Goal: Information Seeking & Learning: Learn about a topic

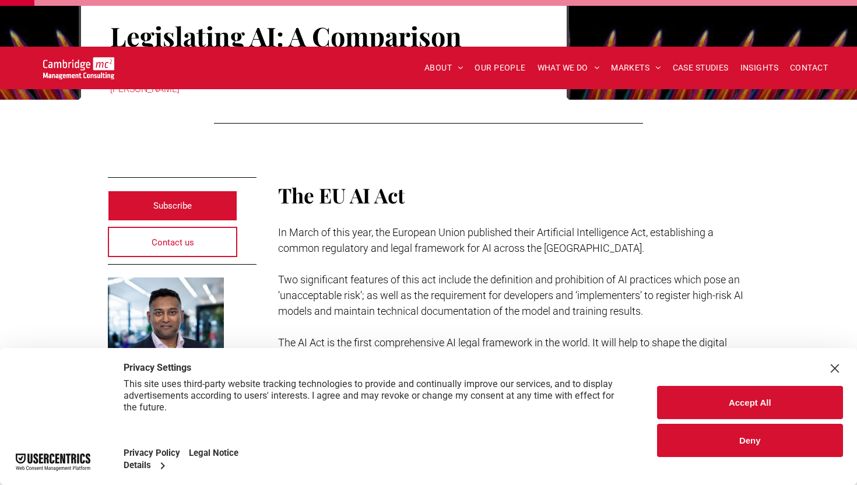
scroll to position [223, 0]
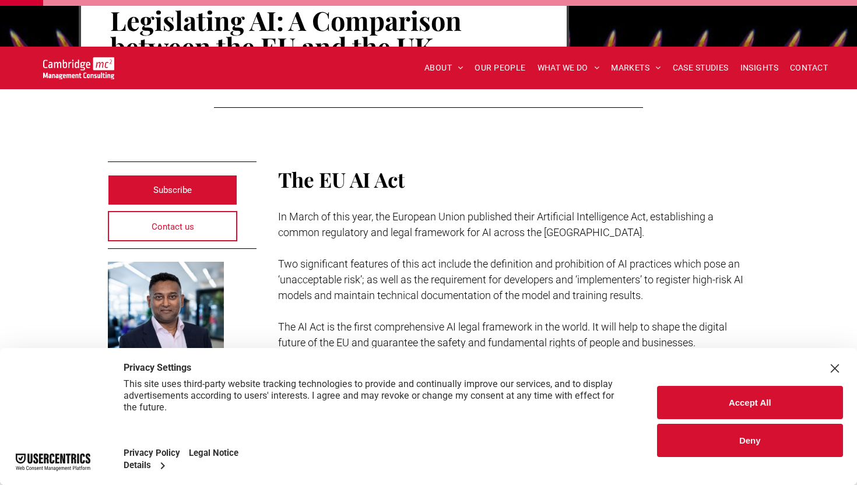
click at [716, 444] on button "Deny" at bounding box center [750, 440] width 187 height 33
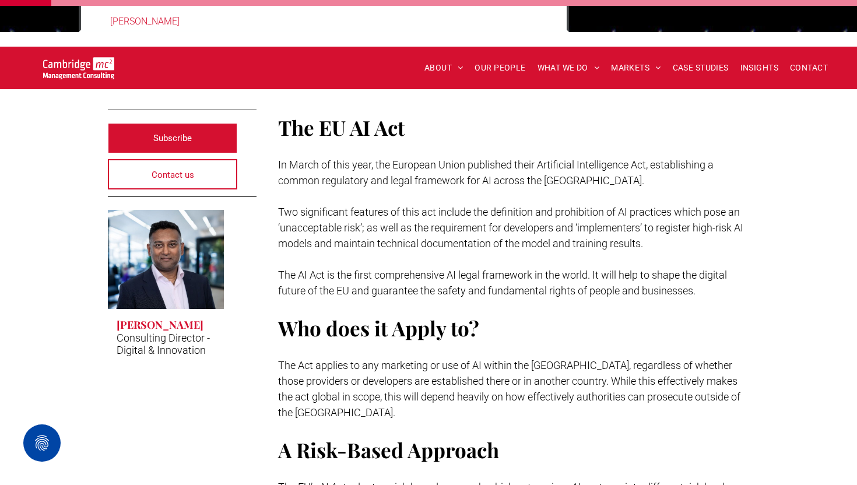
scroll to position [277, 0]
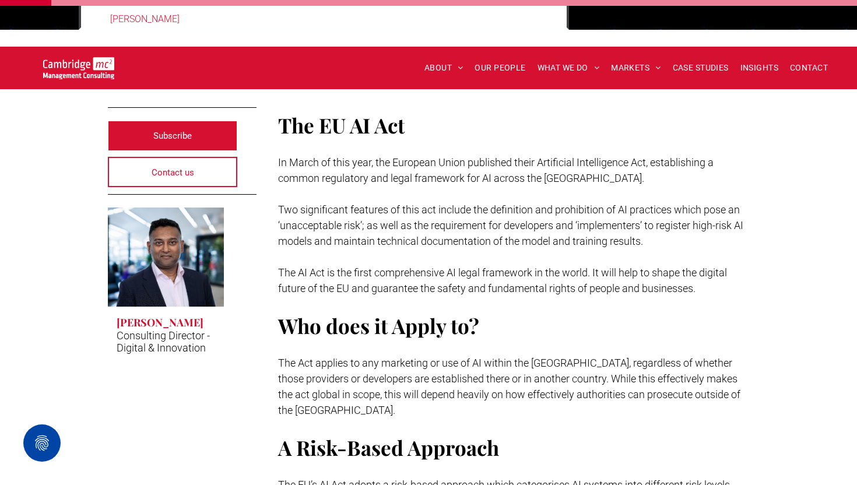
click at [470, 266] on span "The AI Act is the first comprehensive AI legal framework in the world. It will …" at bounding box center [502, 280] width 449 height 28
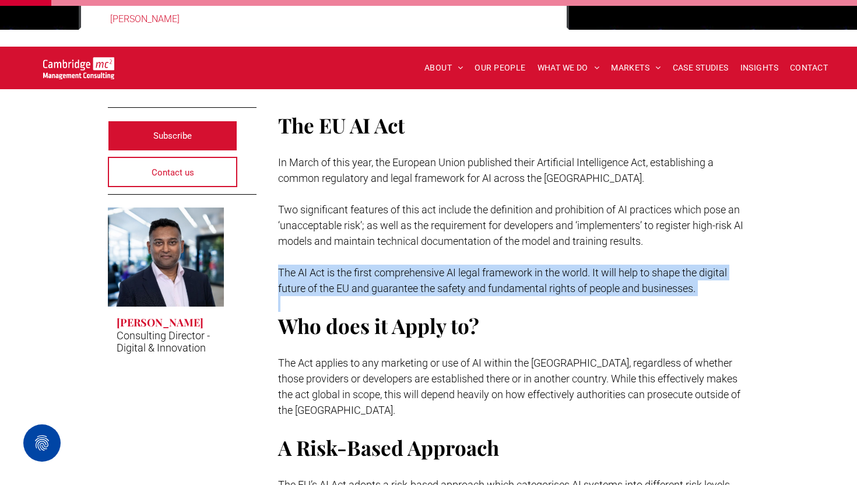
drag, startPoint x: 470, startPoint y: 224, endPoint x: 502, endPoint y: 255, distance: 44.1
click at [502, 255] on div "The EU AI Act In March of this year, the European Union published their Artific…" at bounding box center [514, 309] width 472 height 399
click at [502, 296] on p at bounding box center [514, 304] width 472 height 16
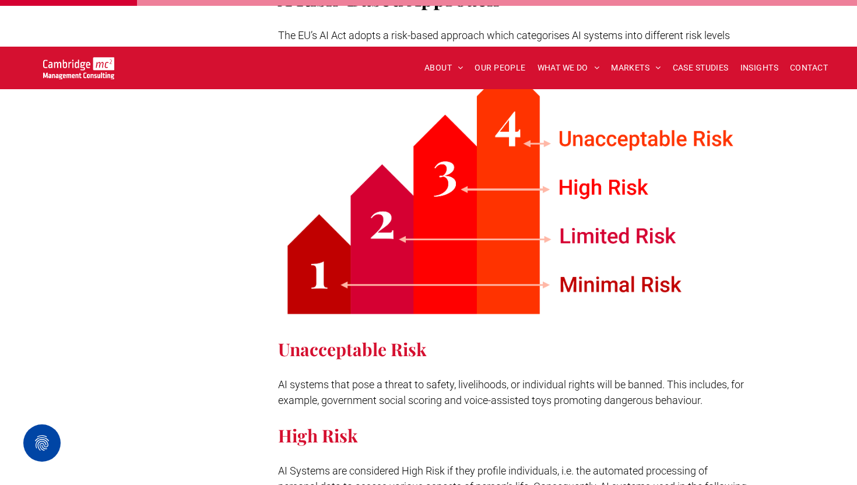
scroll to position [909, 0]
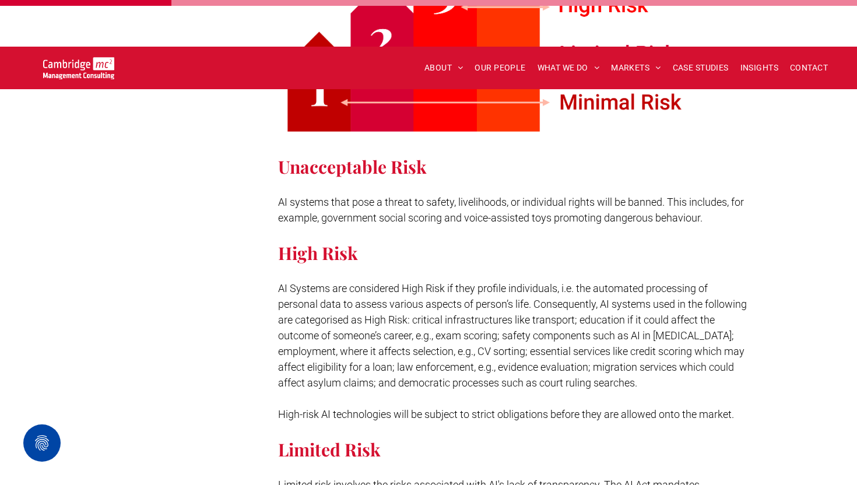
click at [488, 196] on span "AI systems that pose a threat to safety, livelihoods, or individual rights will…" at bounding box center [511, 210] width 466 height 28
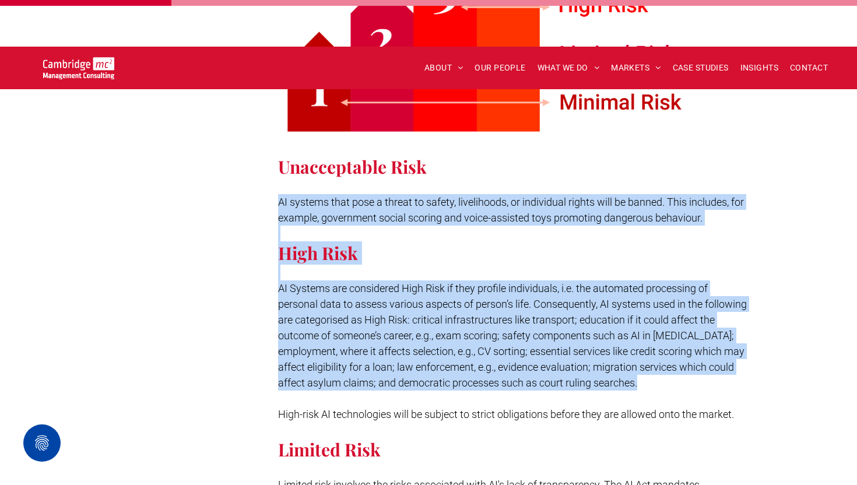
drag, startPoint x: 488, startPoint y: 142, endPoint x: 568, endPoint y: 251, distance: 135.6
click at [568, 282] on span "AI Systems are considered High Risk if they profile individuals, i.e. the autom…" at bounding box center [512, 335] width 469 height 107
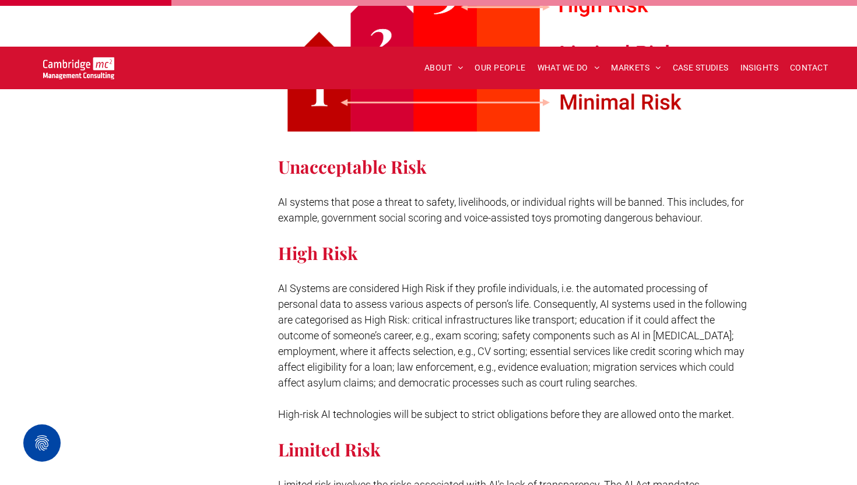
click at [551, 196] on span "AI systems that pose a threat to safety, livelihoods, or individual rights will…" at bounding box center [511, 210] width 466 height 28
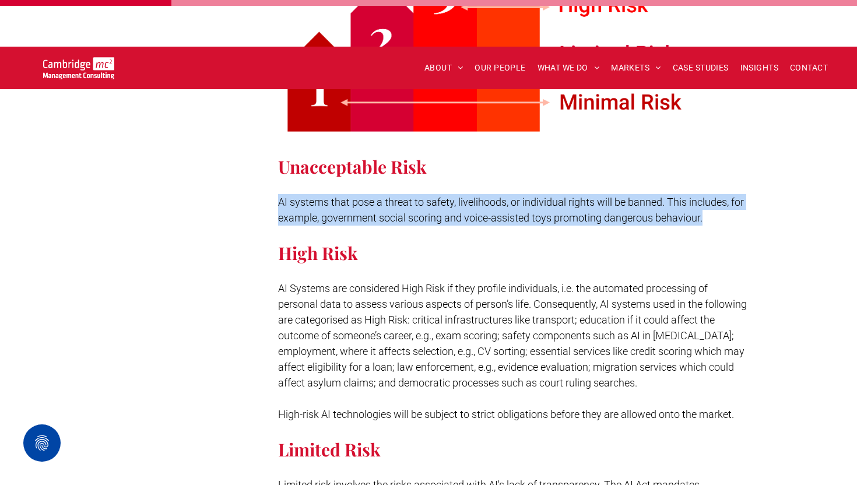
click at [551, 196] on span "AI systems that pose a threat to safety, livelihoods, or individual rights will…" at bounding box center [511, 210] width 466 height 28
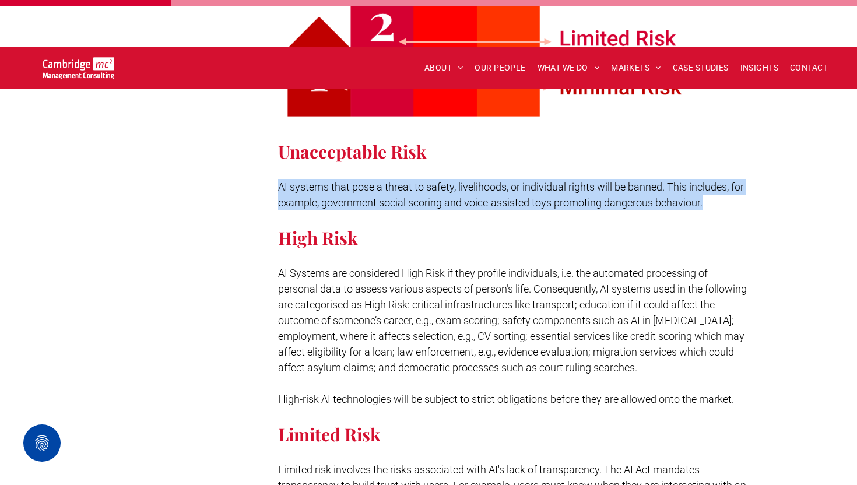
scroll to position [927, 0]
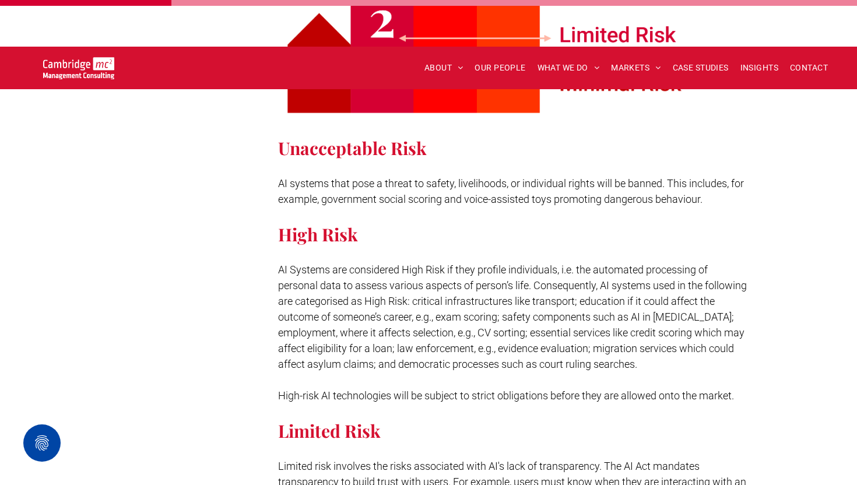
click at [546, 262] on p "AI Systems are considered High Risk if they profile individuals, i.e. the autom…" at bounding box center [514, 317] width 472 height 110
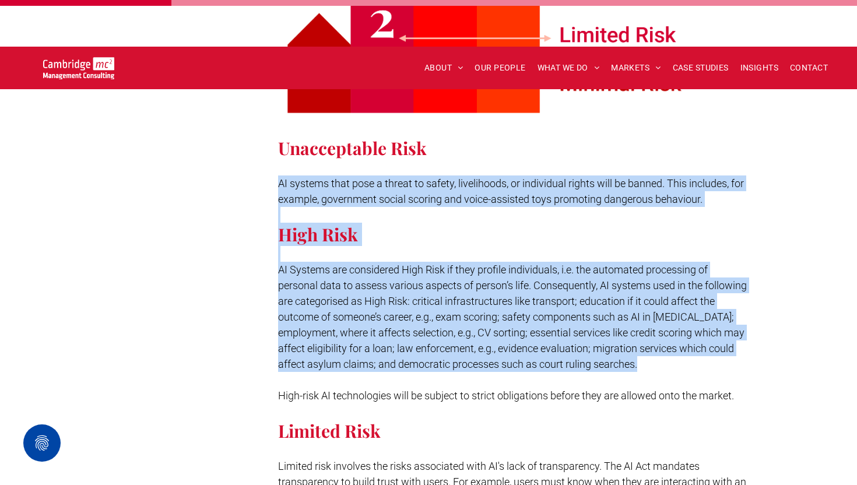
drag, startPoint x: 546, startPoint y: 247, endPoint x: 515, endPoint y: 113, distance: 137.6
click at [515, 175] on p "AI systems that pose a threat to safety, livelihoods, or individual rights will…" at bounding box center [514, 190] width 472 height 31
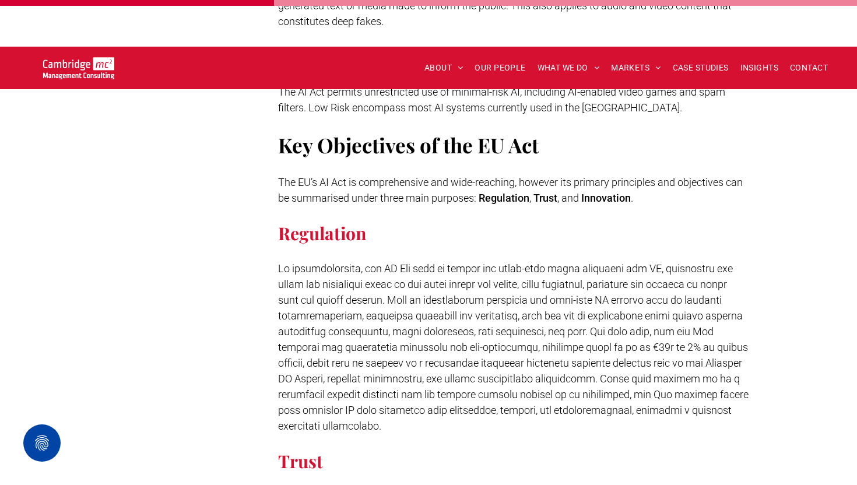
scroll to position [1436, 0]
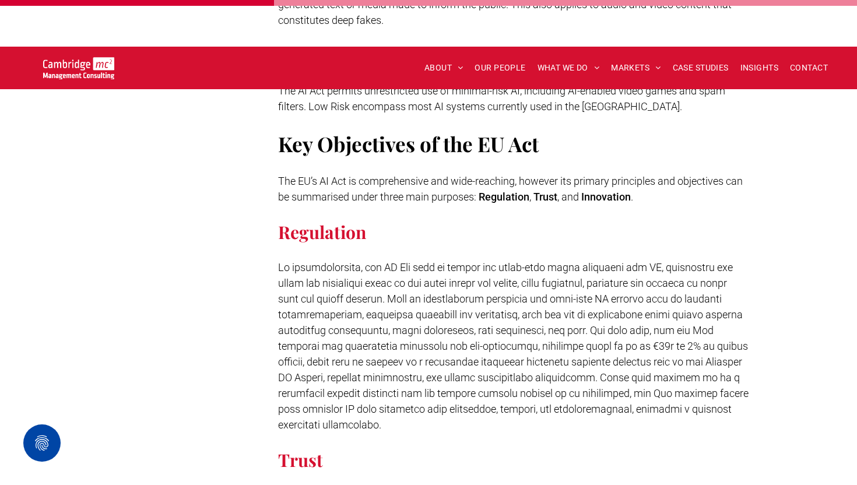
click at [515, 175] on span "The EU’s AI Act is comprehensive and wide-reaching, however its primary princip…" at bounding box center [510, 189] width 465 height 28
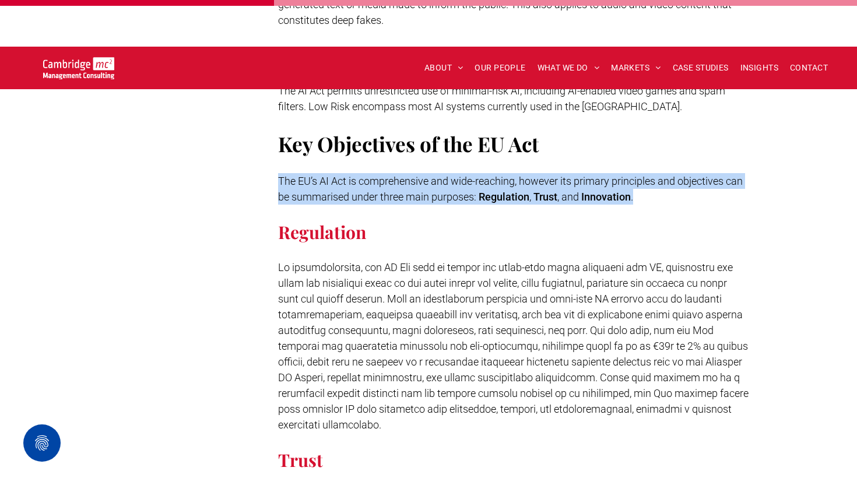
click at [515, 175] on span "The EU’s AI Act is comprehensive and wide-reaching, however its primary princip…" at bounding box center [510, 189] width 465 height 28
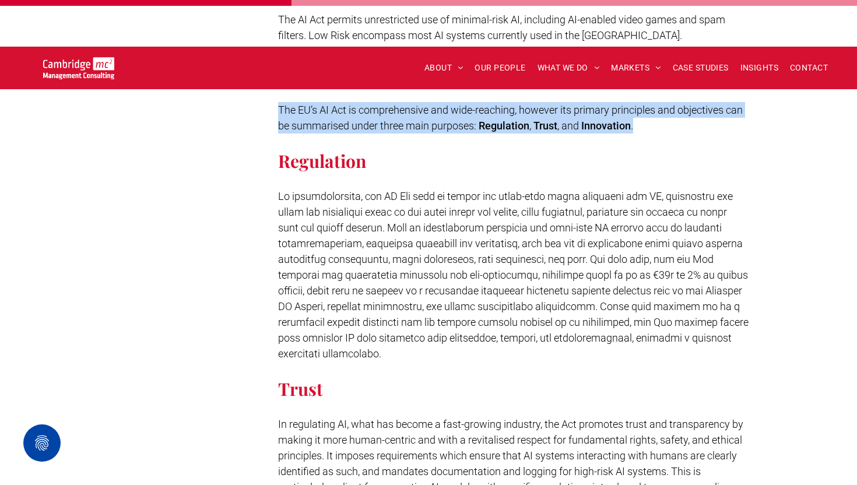
scroll to position [1510, 0]
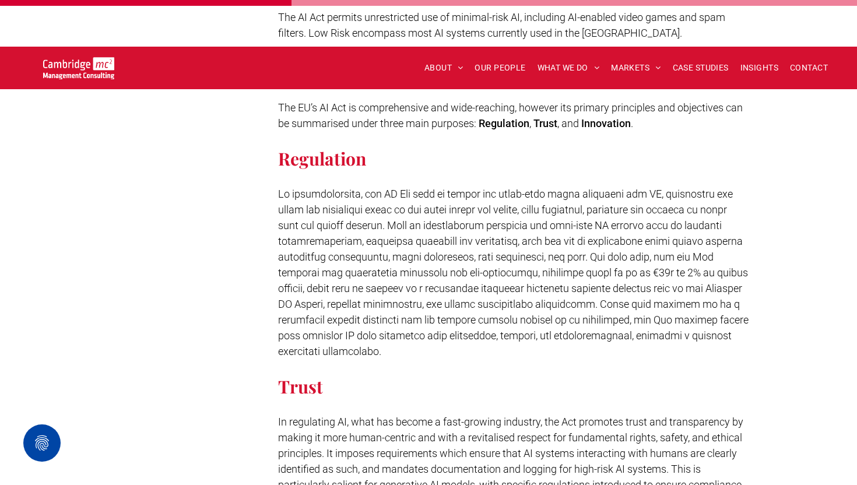
click at [414, 211] on span at bounding box center [513, 273] width 470 height 170
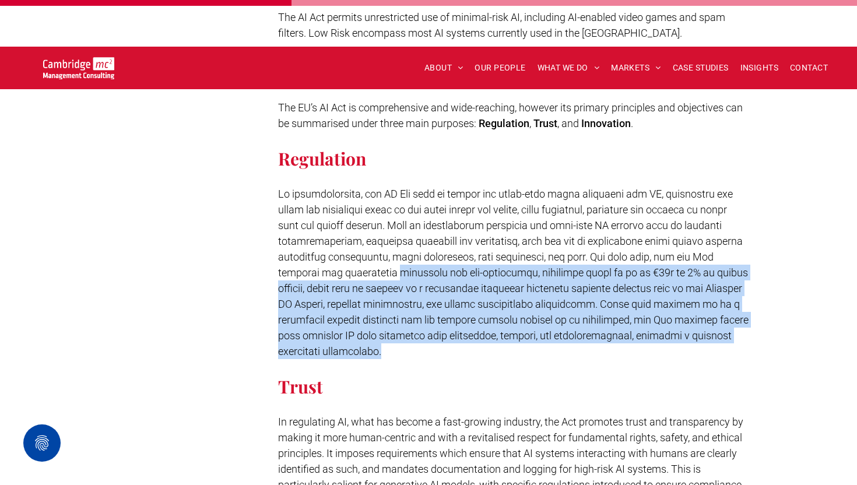
drag, startPoint x: 414, startPoint y: 211, endPoint x: 571, endPoint y: 295, distance: 177.8
click at [572, 295] on p at bounding box center [514, 272] width 472 height 173
click at [571, 295] on p at bounding box center [514, 272] width 472 height 173
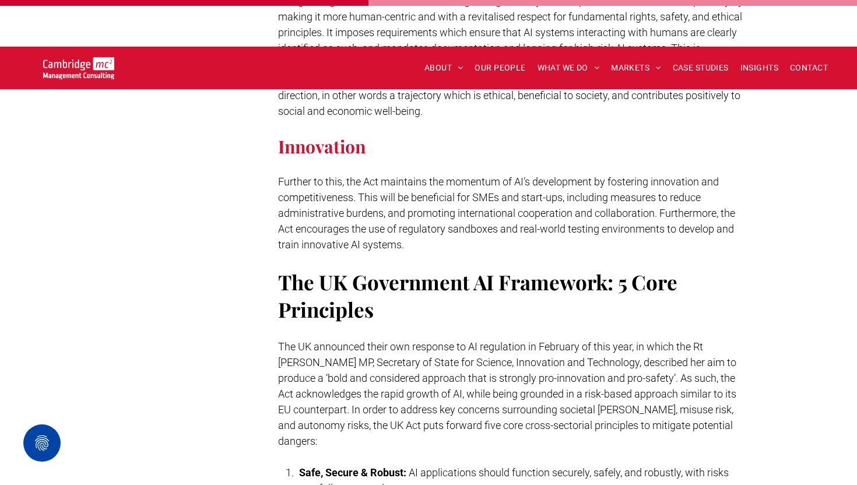
scroll to position [1927, 0]
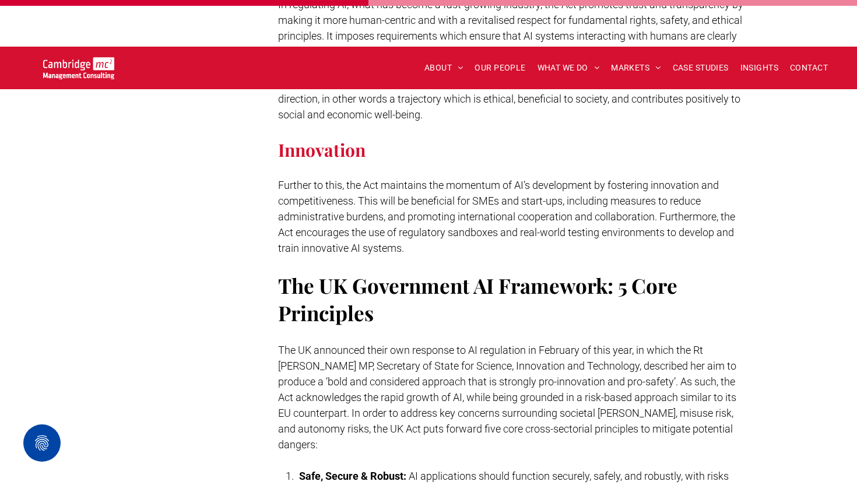
click at [571, 342] on p "The UK announced their own response to AI regulation in February of this year, …" at bounding box center [514, 397] width 472 height 110
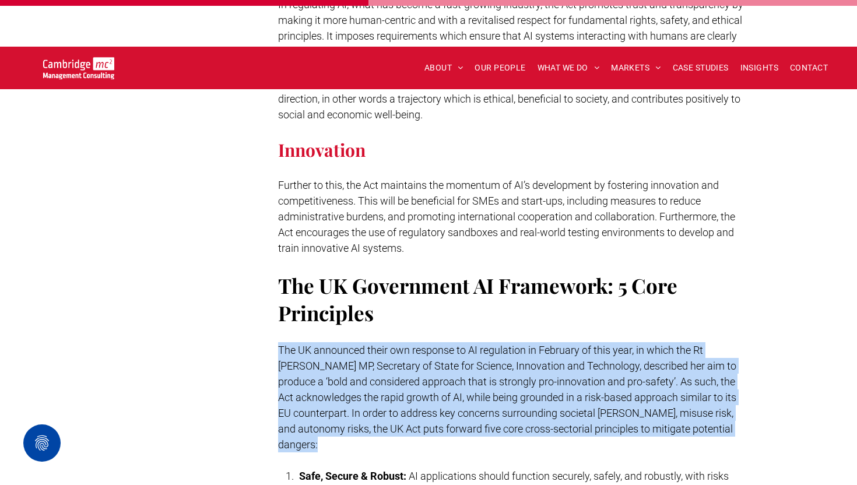
click at [571, 342] on p "The UK announced their own response to AI regulation in February of this year, …" at bounding box center [514, 397] width 472 height 110
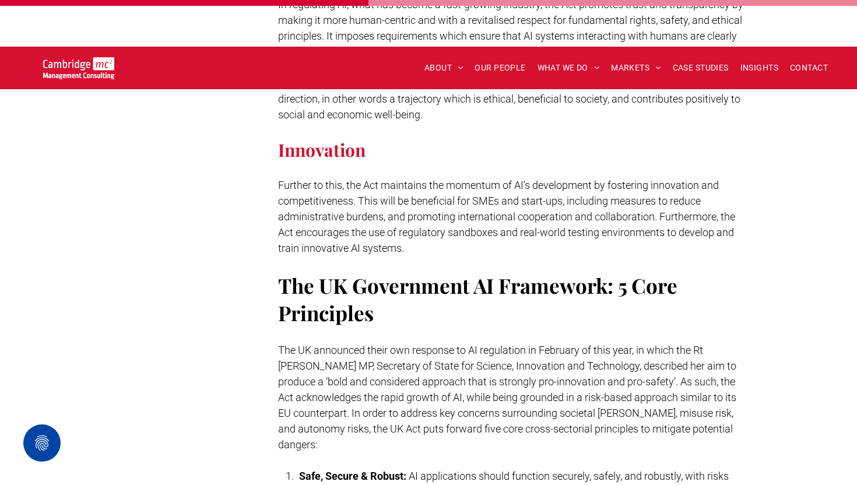
click at [469, 179] on span "Further to this, the Act maintains the momentum of AI’s development by fosterin…" at bounding box center [506, 216] width 457 height 75
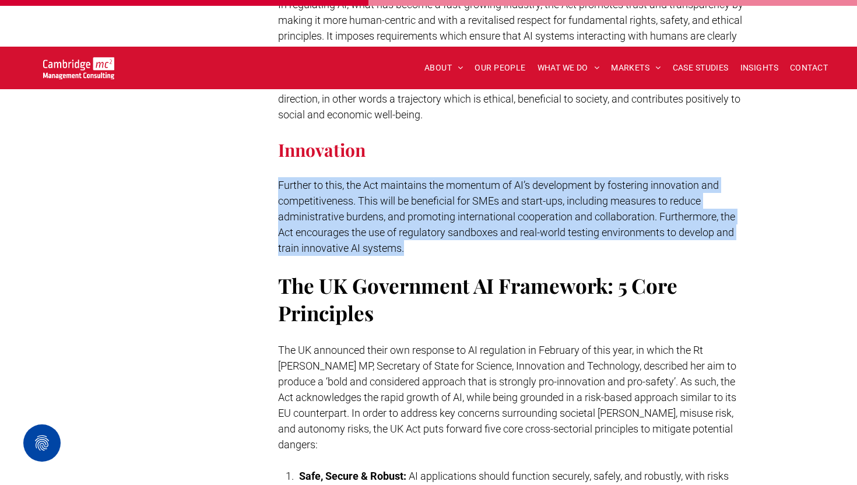
click at [469, 179] on span "Further to this, the Act maintains the momentum of AI’s development by fosterin…" at bounding box center [506, 216] width 457 height 75
click at [519, 179] on span "Further to this, the Act maintains the momentum of AI’s development by fosterin…" at bounding box center [506, 216] width 457 height 75
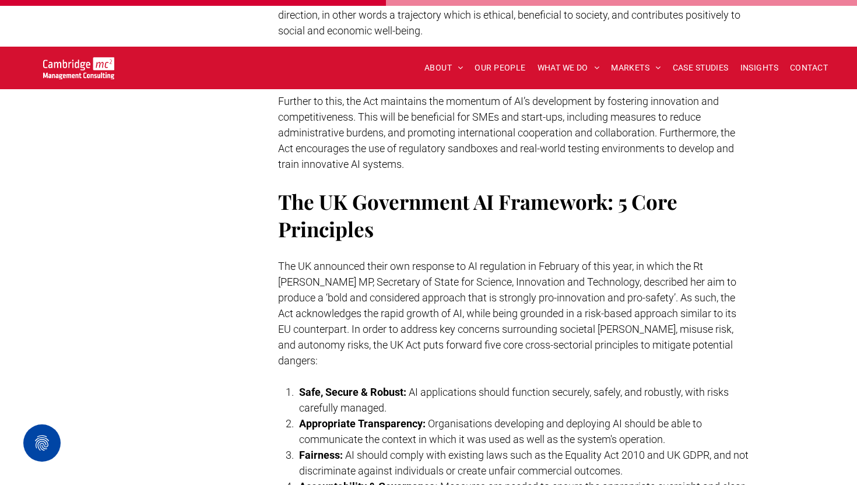
scroll to position [2028, 0]
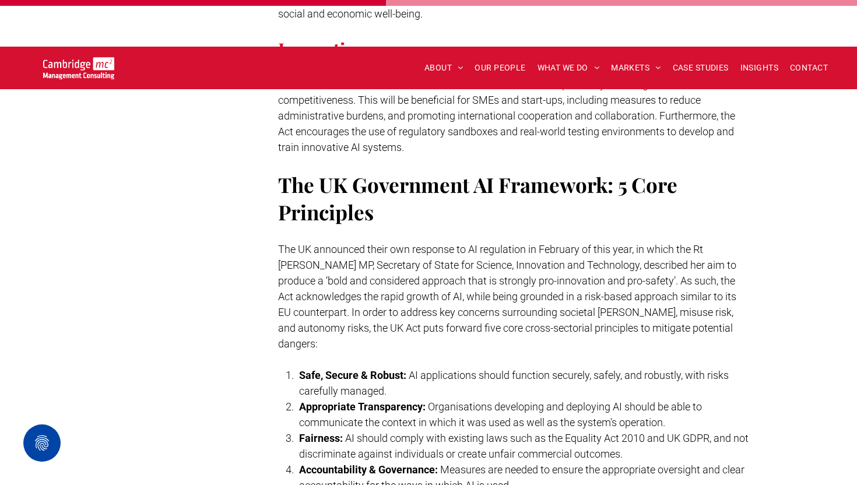
click at [519, 226] on p at bounding box center [514, 234] width 472 height 16
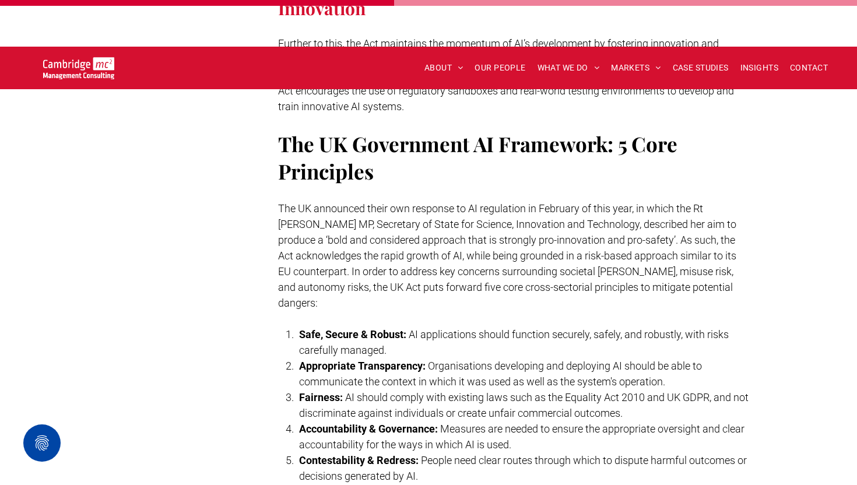
click at [519, 202] on span "The UK announced their own response to AI regulation in February of this year, …" at bounding box center [507, 255] width 458 height 107
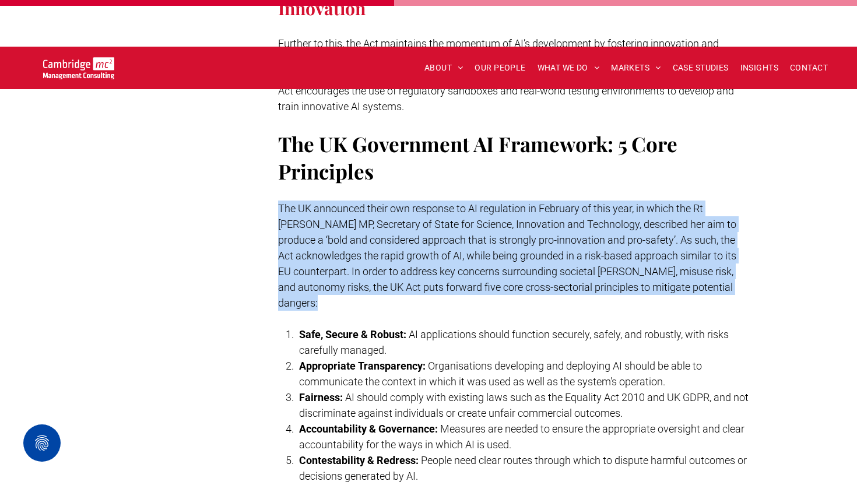
click at [519, 202] on span "The UK announced their own response to AI regulation in February of this year, …" at bounding box center [507, 255] width 458 height 107
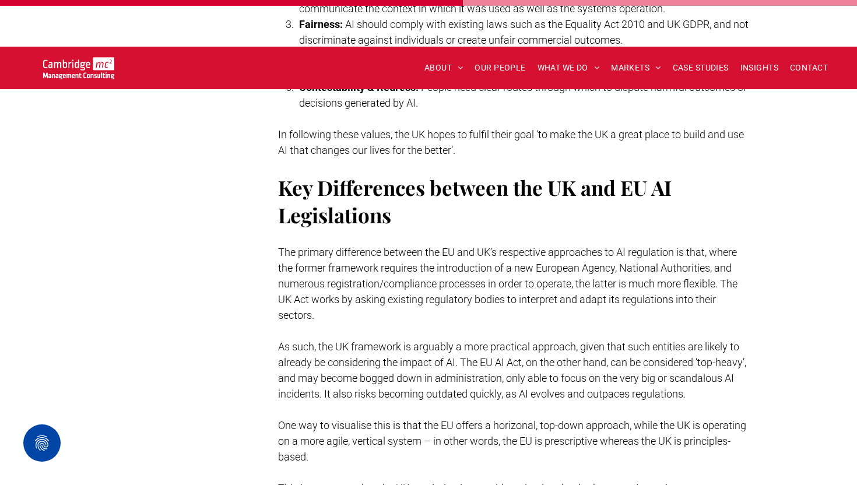
scroll to position [2461, 0]
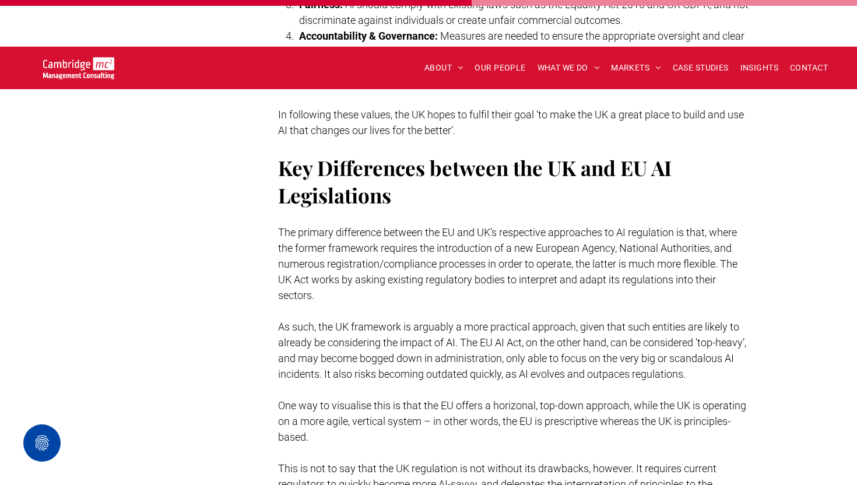
click at [519, 224] on p "The primary difference between the EU and UK’s respective approaches to AI regu…" at bounding box center [514, 263] width 472 height 79
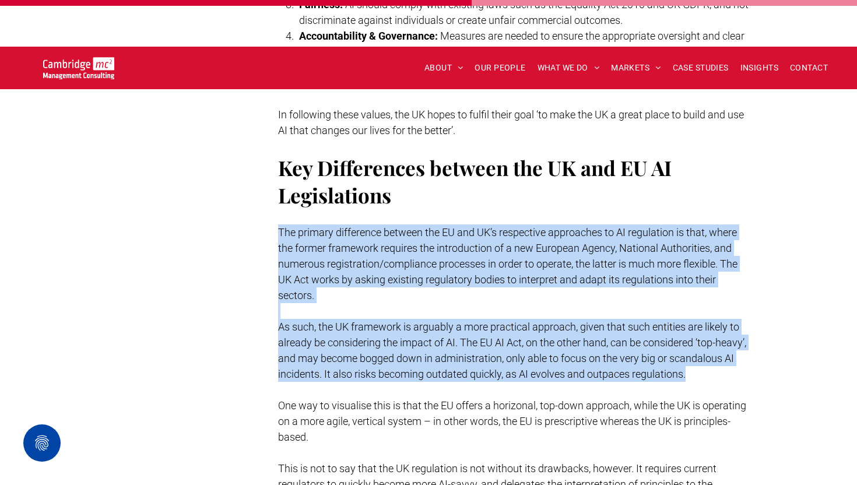
drag, startPoint x: 519, startPoint y: 178, endPoint x: 547, endPoint y: 258, distance: 84.6
click at [547, 321] on span "As such, the UK framework is arguably a more practical approach, given that suc…" at bounding box center [512, 350] width 468 height 59
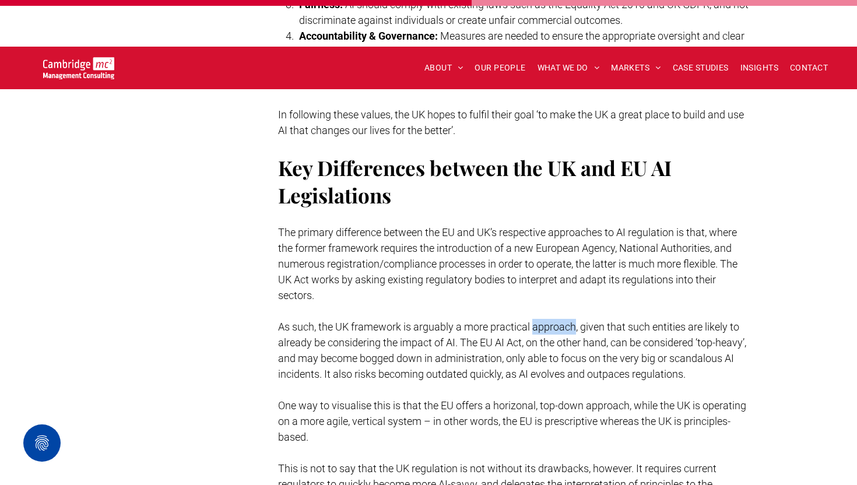
click at [547, 321] on span "As such, the UK framework is arguably a more practical approach, given that suc…" at bounding box center [512, 350] width 468 height 59
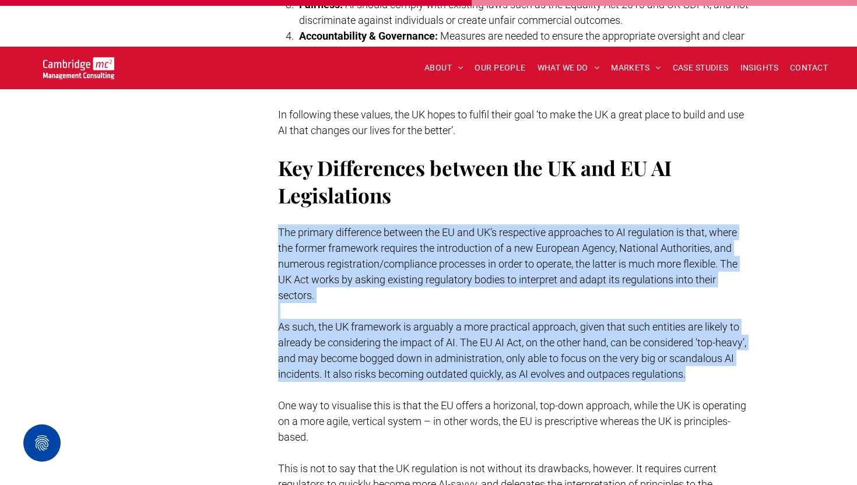
drag, startPoint x: 547, startPoint y: 258, endPoint x: 518, endPoint y: 191, distance: 72.6
click at [518, 224] on p "The primary difference between the EU and UK’s respective approaches to AI regu…" at bounding box center [514, 263] width 472 height 79
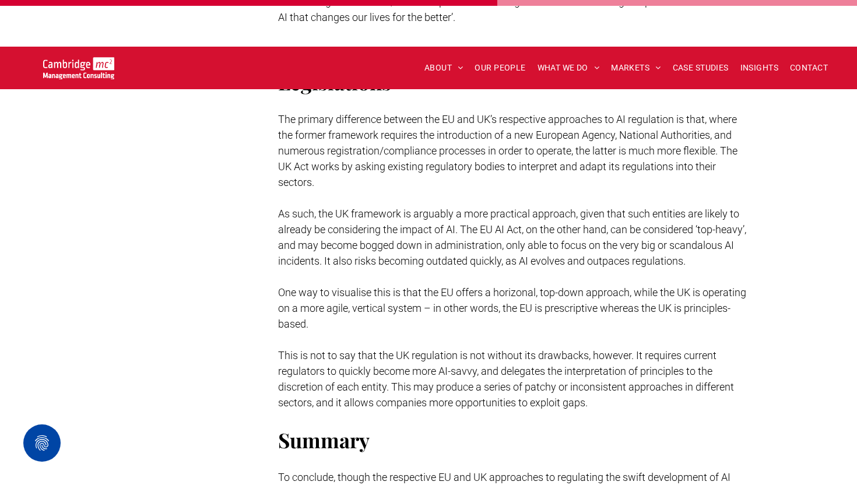
scroll to position [2580, 0]
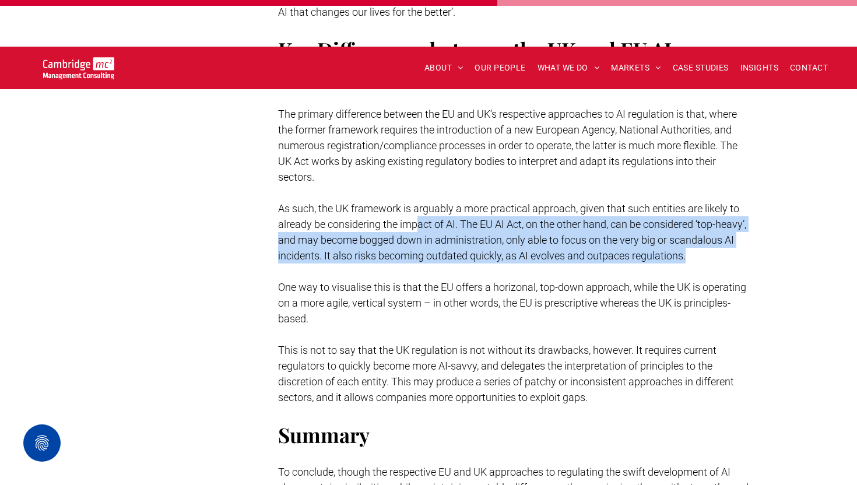
drag, startPoint x: 522, startPoint y: 211, endPoint x: 418, endPoint y: 163, distance: 113.7
click at [418, 201] on p "As such, the UK framework is arguably a more practical approach, given that suc…" at bounding box center [514, 232] width 472 height 63
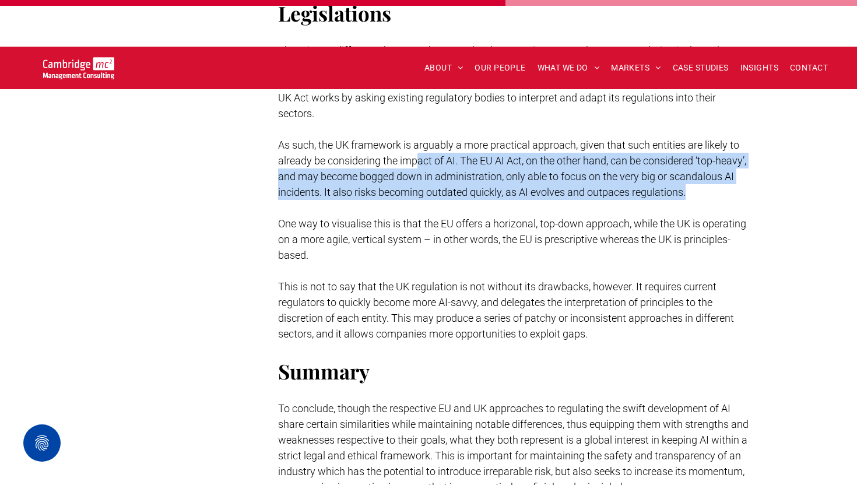
scroll to position [2643, 0]
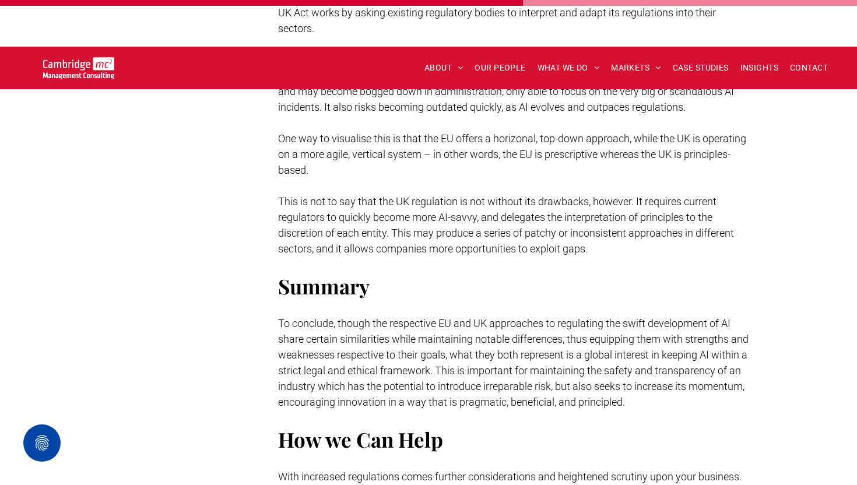
click at [418, 194] on p "This is not to say that the UK regulation is not without its drawbacks, however…" at bounding box center [514, 225] width 472 height 63
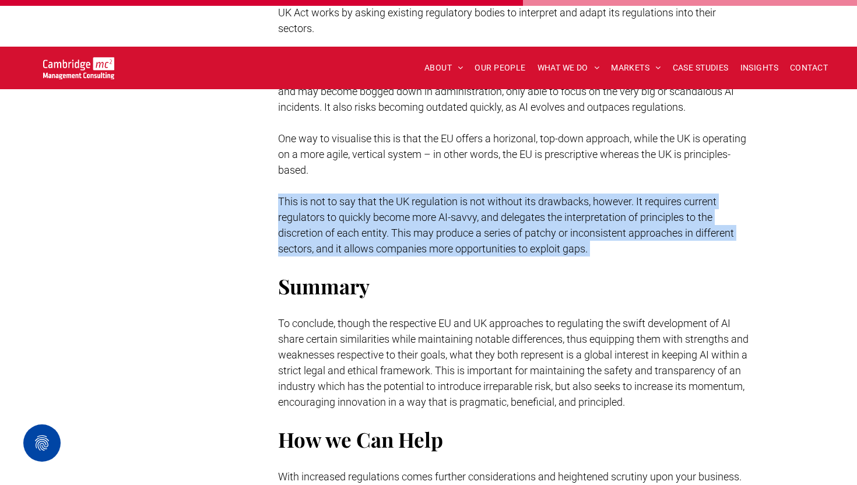
click at [418, 194] on p "This is not to say that the UK regulation is not without its drawbacks, however…" at bounding box center [514, 225] width 472 height 63
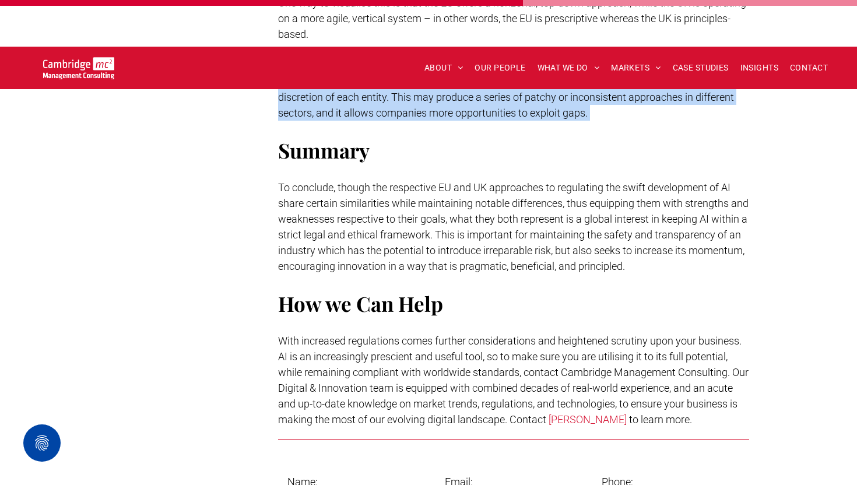
scroll to position [3024, 0]
